Goal: Find specific page/section: Find specific page/section

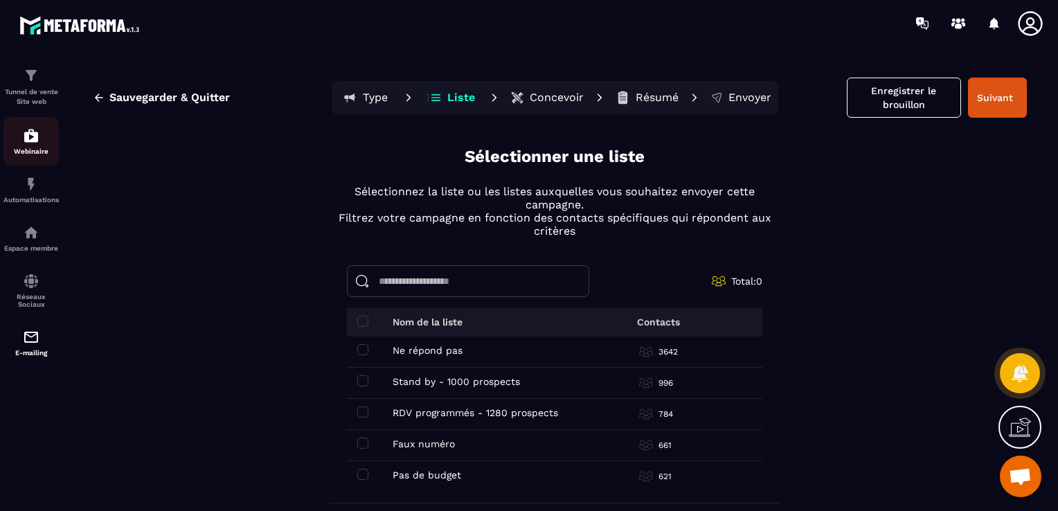
scroll to position [53, 0]
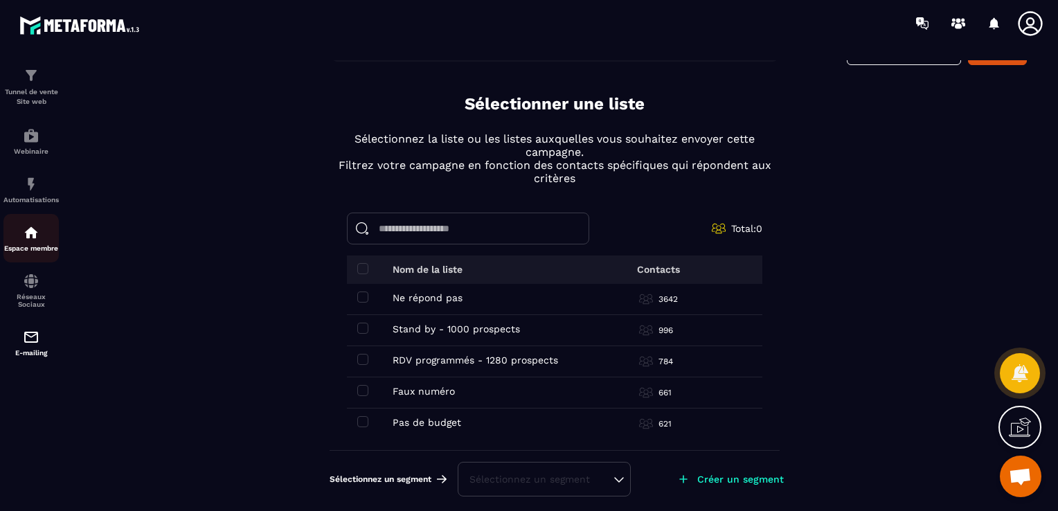
click at [24, 231] on img at bounding box center [31, 232] width 17 height 17
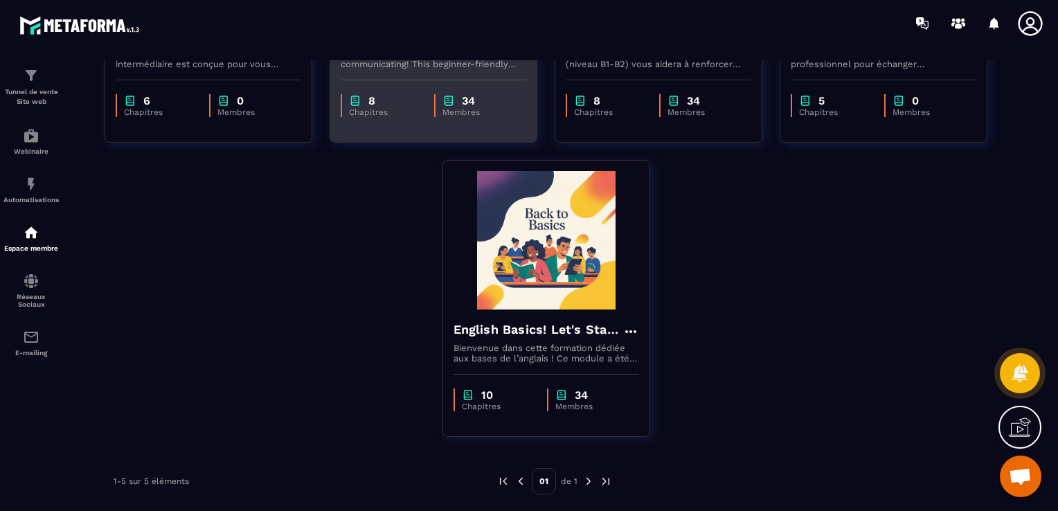
scroll to position [300, 0]
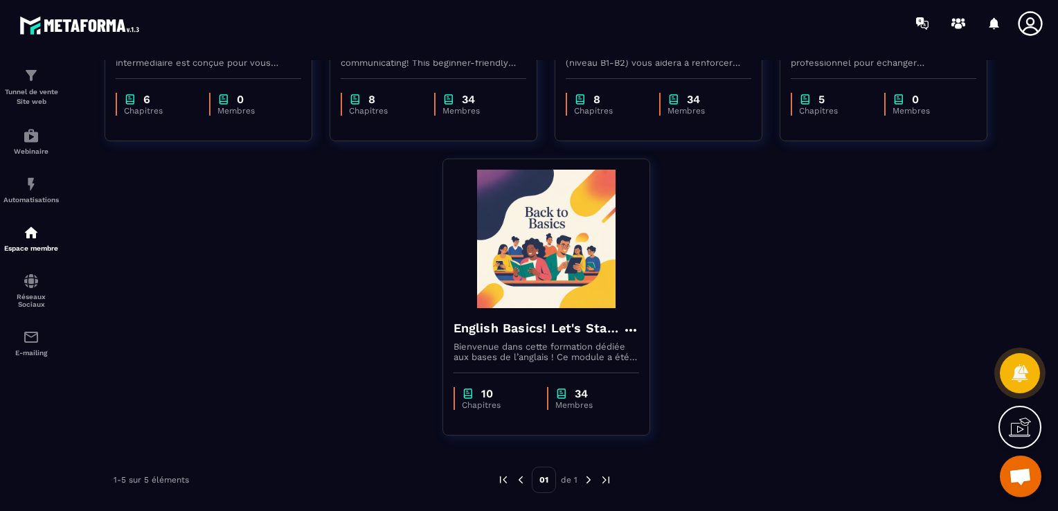
click at [585, 478] on img at bounding box center [588, 479] width 12 height 12
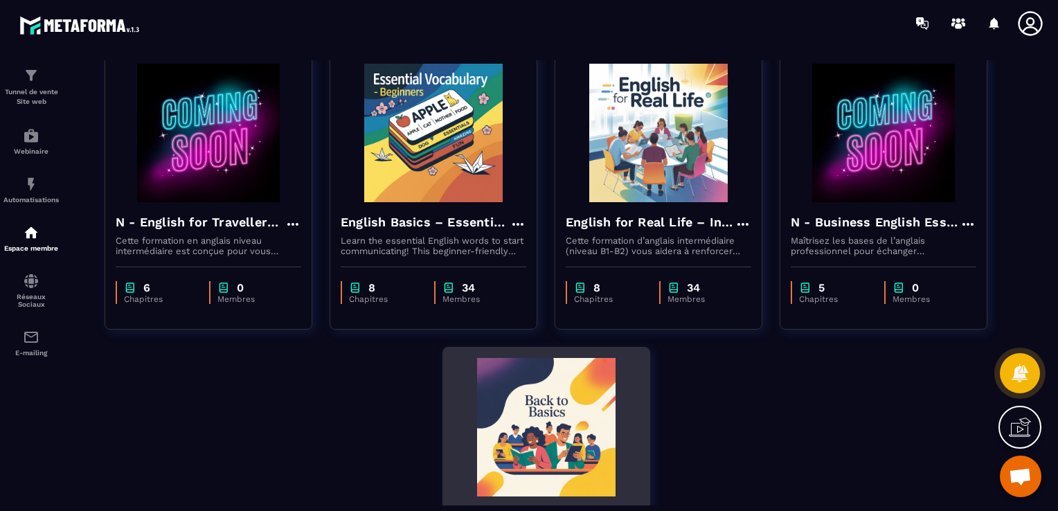
scroll to position [93, 0]
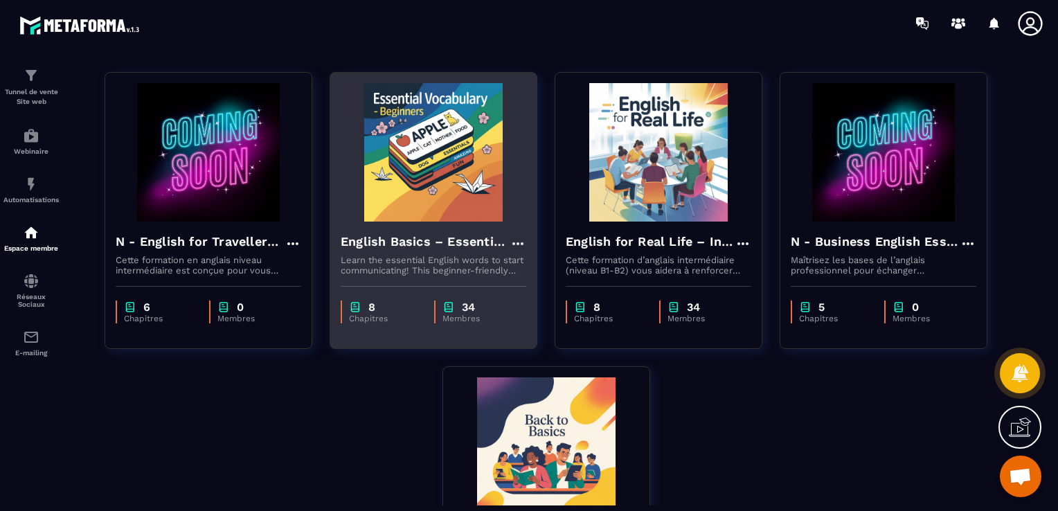
click at [473, 206] on img at bounding box center [434, 152] width 186 height 138
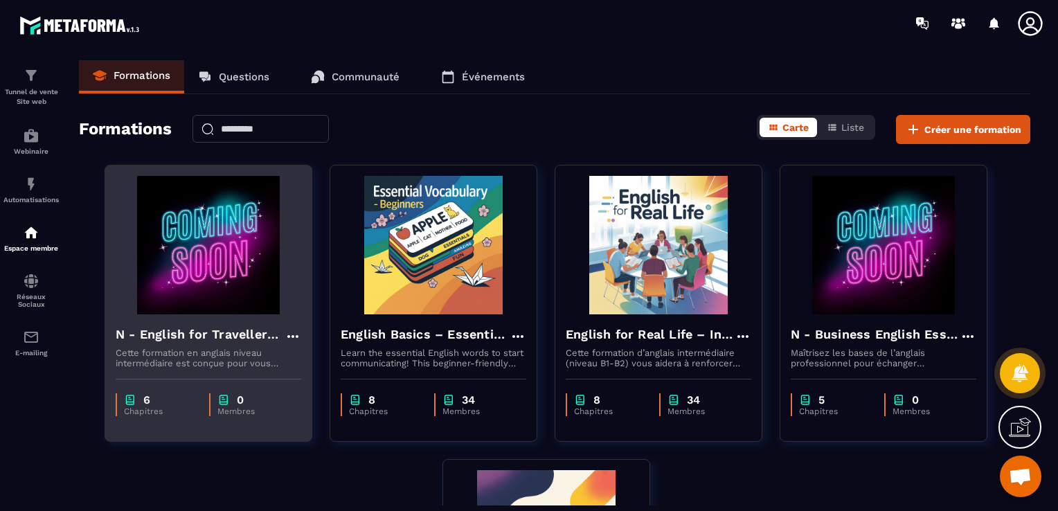
click at [263, 337] on h4 "N - English for Travellers – Intermediate Level" at bounding box center [200, 334] width 169 height 19
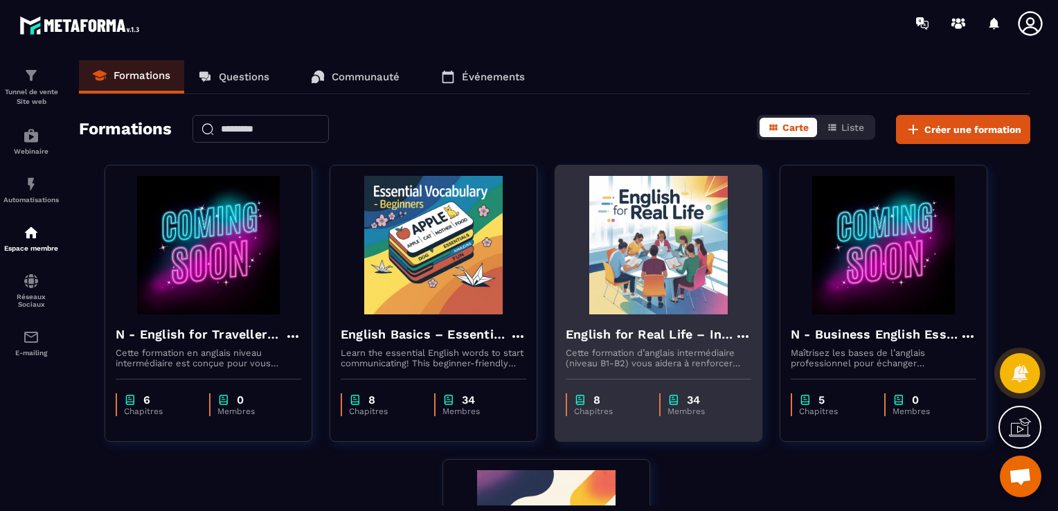
click at [645, 250] on img at bounding box center [659, 245] width 186 height 138
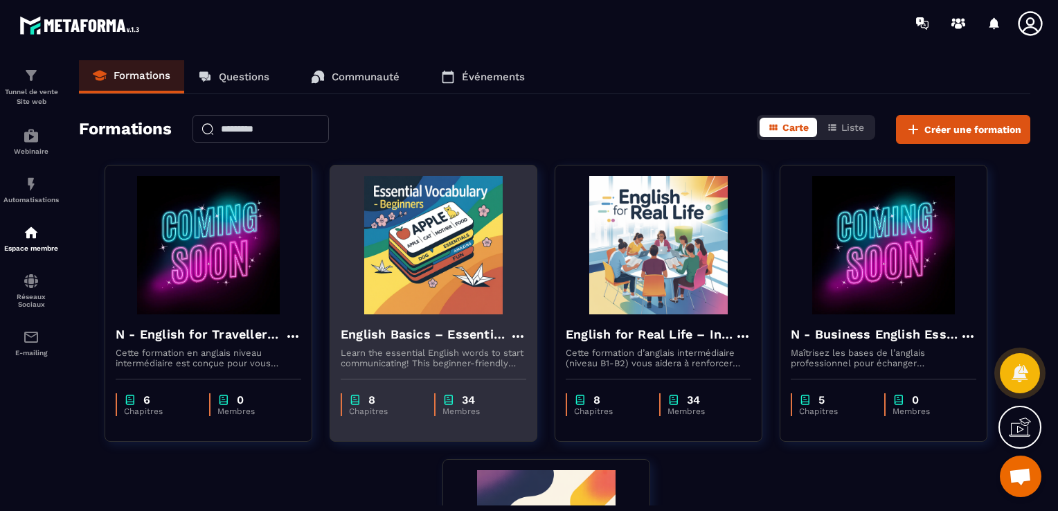
scroll to position [69, 0]
